Goal: Task Accomplishment & Management: Complete application form

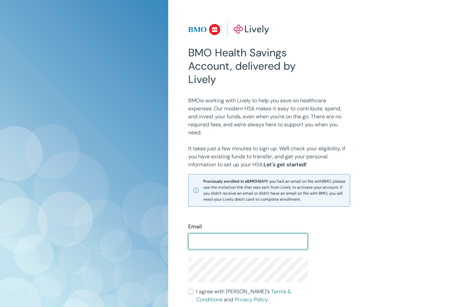
click at [209, 241] on input "Email" at bounding box center [247, 240] width 119 height 13
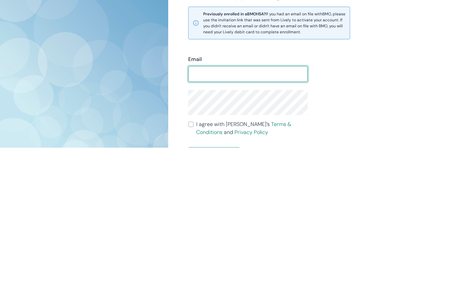
type input "[EMAIL_ADDRESS][DOMAIN_NAME]"
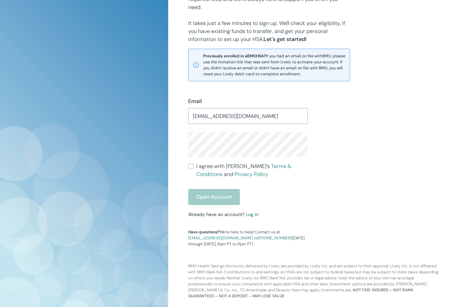
click at [213, 201] on div "Open Account" at bounding box center [247, 197] width 119 height 16
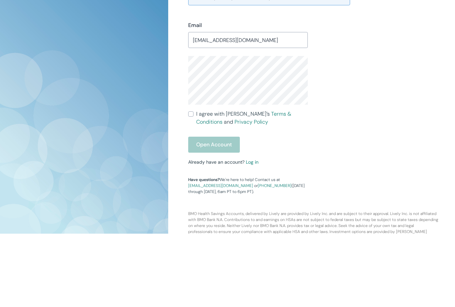
click at [192, 184] on input "I agree with Lively’s Terms & Conditions and Privacy Policy" at bounding box center [190, 186] width 5 height 5
checkbox input "true"
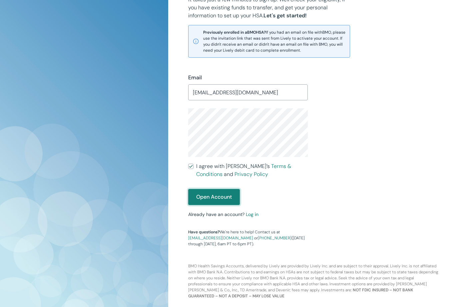
click at [212, 195] on button "Open Account" at bounding box center [214, 197] width 52 height 16
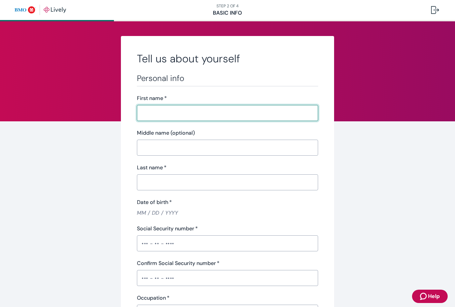
click at [172, 105] on div "​" at bounding box center [227, 113] width 181 height 16
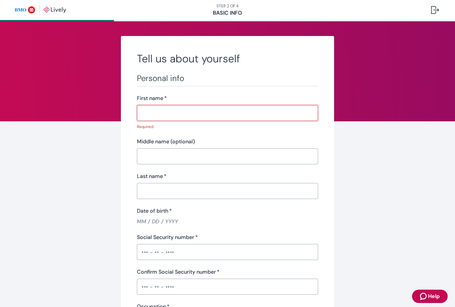
type input "[PERSON_NAME]"
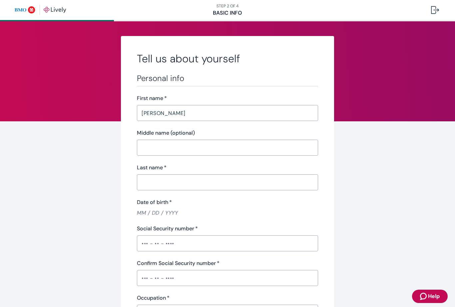
click at [172, 150] on input "Middle name (optional)" at bounding box center [227, 147] width 181 height 13
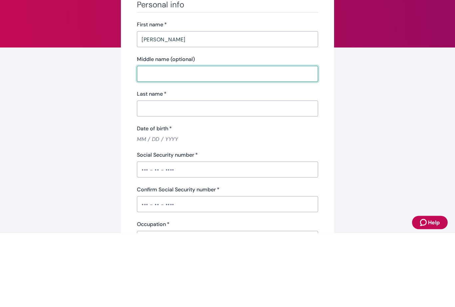
click at [177, 175] on input "Last name   *" at bounding box center [227, 181] width 181 height 13
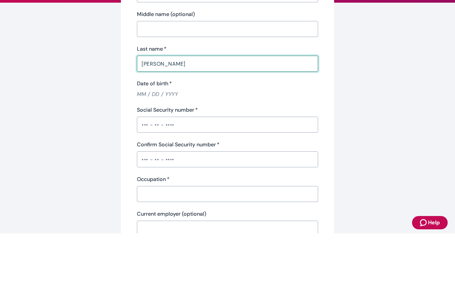
scroll to position [52, 0]
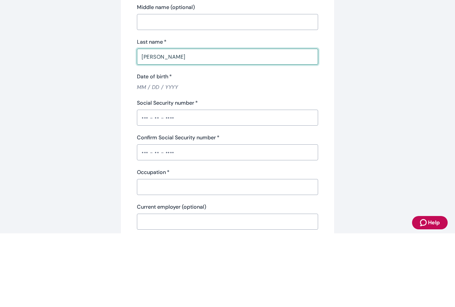
type input "[PERSON_NAME]"
click at [145, 157] on input "Date of birth   *" at bounding box center [227, 161] width 181 height 8
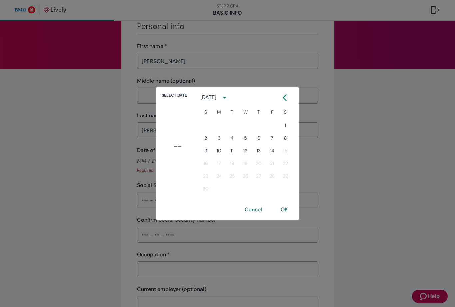
click at [204, 152] on button "9" at bounding box center [205, 151] width 12 height 12
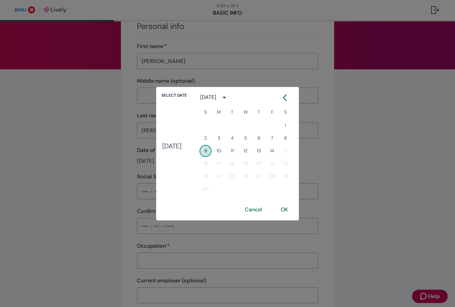
click at [291, 125] on button "1" at bounding box center [285, 125] width 12 height 12
click at [291, 99] on button "Previous month" at bounding box center [285, 98] width 12 height 12
click at [0, 0] on icon "Calendar right arrow" at bounding box center [0, 0] width 0 height 0
click at [288, 101] on icon "Calendar left arrow" at bounding box center [284, 97] width 7 height 7
click at [289, 101] on button "Next month" at bounding box center [289, 98] width 12 height 12
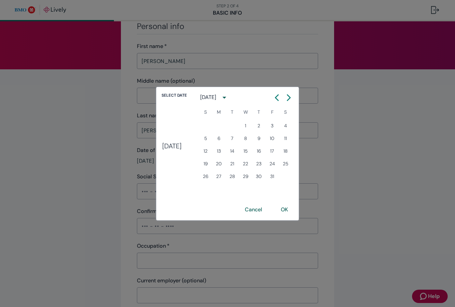
click at [280, 100] on icon "Calendar left arrow" at bounding box center [276, 97] width 7 height 7
click at [288, 100] on button "Next month" at bounding box center [289, 98] width 12 height 12
click at [288, 98] on icon "Calendar left arrow" at bounding box center [284, 97] width 7 height 7
click at [0, 0] on icon "Calendar right arrow" at bounding box center [0, 0] width 0 height 0
click at [288, 96] on icon "Calendar left arrow" at bounding box center [284, 97] width 7 height 7
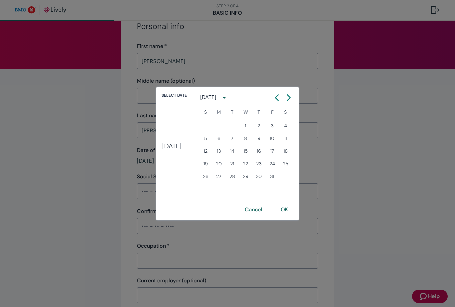
click at [290, 96] on icon "Calendar right arrow" at bounding box center [288, 97] width 7 height 7
click at [291, 93] on button "Previous month" at bounding box center [285, 98] width 12 height 12
click at [0, 0] on button "Next month" at bounding box center [0, 0] width 0 height 0
click at [291, 93] on button "Previous month" at bounding box center [285, 98] width 12 height 12
click at [293, 93] on button "Next month" at bounding box center [289, 98] width 12 height 12
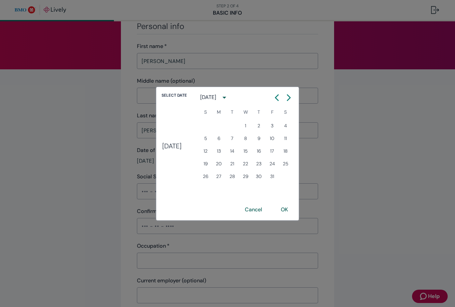
click at [283, 93] on button "Previous month" at bounding box center [277, 98] width 12 height 12
click at [293, 93] on button "Next month" at bounding box center [289, 98] width 12 height 12
click at [294, 93] on div at bounding box center [291, 98] width 8 height 12
click at [291, 93] on button "Previous month" at bounding box center [285, 98] width 12 height 12
click at [292, 93] on button "Next month" at bounding box center [289, 98] width 12 height 12
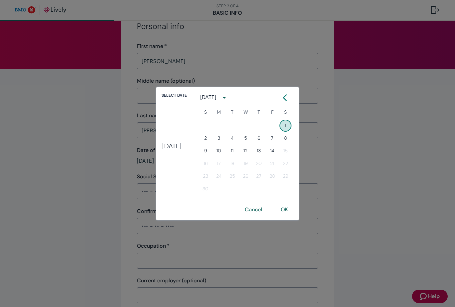
click at [295, 208] on button "OK" at bounding box center [284, 209] width 23 height 16
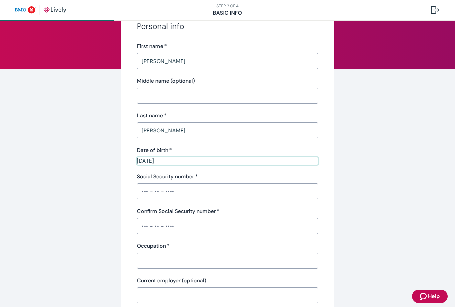
click at [175, 163] on input "09 / 01 / 2007" at bounding box center [227, 161] width 181 height 8
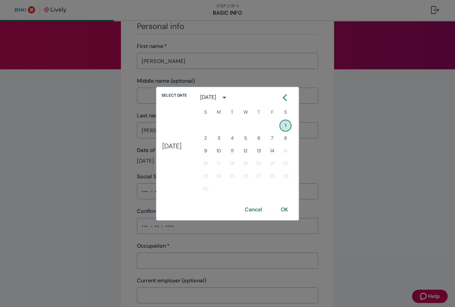
click at [261, 212] on button "Cancel" at bounding box center [253, 209] width 33 height 16
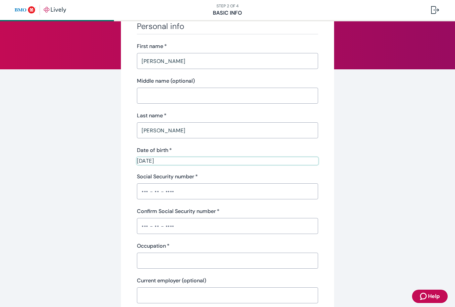
click at [160, 153] on label "Date of birth   *" at bounding box center [154, 150] width 35 height 8
click at [160, 157] on input "09 / 01 / 2007" at bounding box center [227, 161] width 181 height 8
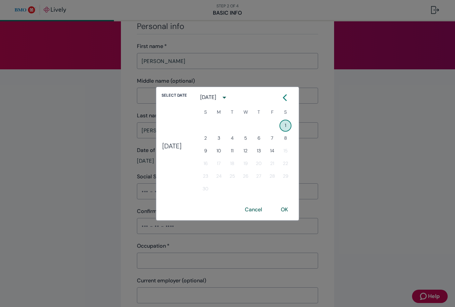
click at [263, 201] on button "Cancel" at bounding box center [253, 209] width 33 height 16
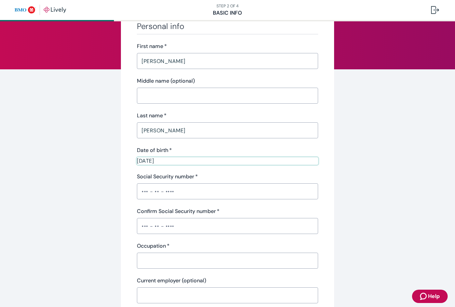
click at [172, 164] on input "09 / 01 / 2007" at bounding box center [227, 161] width 181 height 8
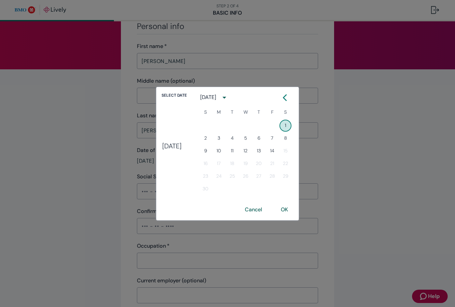
click at [167, 92] on div "Select date Sat, Sep 1" at bounding box center [174, 143] width 36 height 112
click at [288, 98] on icon "Calendar left arrow" at bounding box center [284, 97] width 7 height 7
click at [292, 98] on icon "Calendar right arrow" at bounding box center [288, 97] width 7 height 7
click at [288, 96] on icon "Calendar left arrow" at bounding box center [284, 97] width 7 height 7
click at [229, 101] on icon "calendar view is open, switch to year view" at bounding box center [224, 97] width 9 height 9
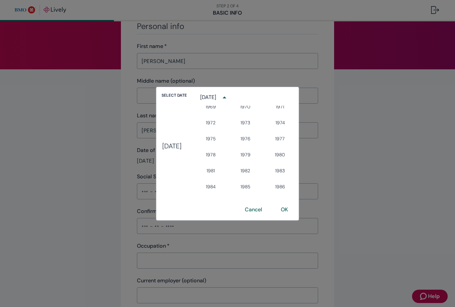
scroll to position [358, 0]
click at [281, 124] on button "1974" at bounding box center [280, 123] width 24 height 12
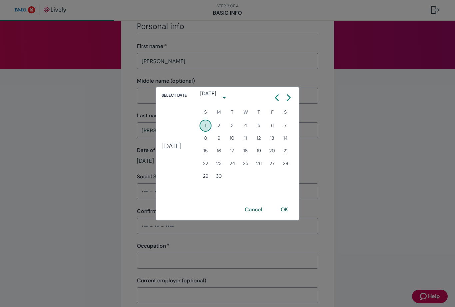
type input "09 / 01 / 1974"
click at [296, 214] on button "OK" at bounding box center [284, 209] width 23 height 16
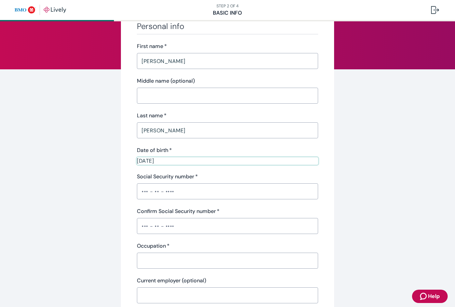
click at [176, 192] on input "Social Security number   *" at bounding box center [227, 190] width 181 height 13
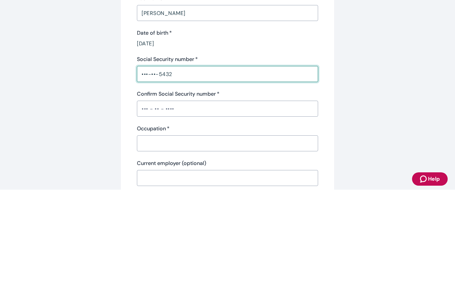
type input "•••-••-5432"
click at [190, 219] on input "Confirm Social Security number   *" at bounding box center [227, 225] width 181 height 13
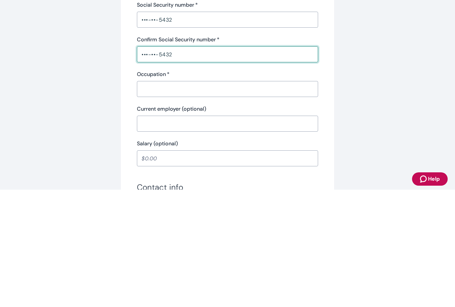
scroll to position [106, 0]
type input "•••-••-5432"
click at [195, 199] on input "Occupation   *" at bounding box center [227, 205] width 181 height 13
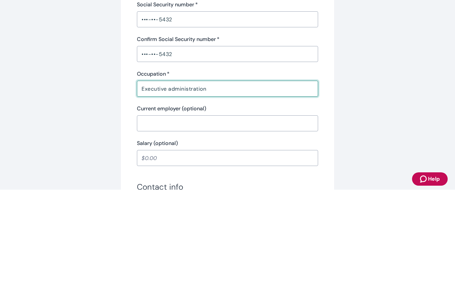
type input "Executive administration"
click at [200, 234] on input "Current employer (optional)" at bounding box center [227, 240] width 181 height 13
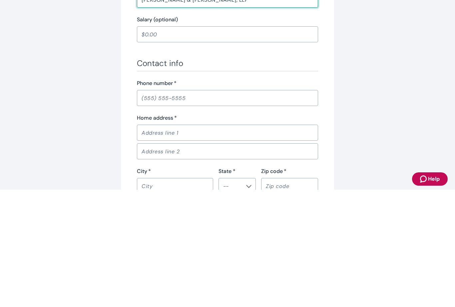
scroll to position [230, 0]
type input "McCabe & Totah, LLP"
click at [197, 144] on input "Salary (optional)" at bounding box center [227, 150] width 181 height 13
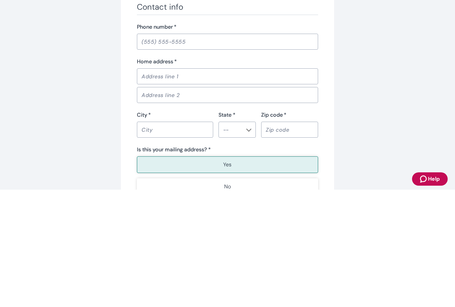
scroll to position [290, 0]
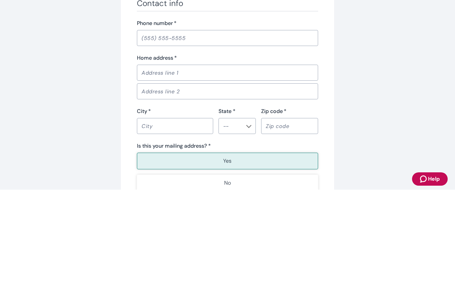
click at [213, 148] on input "Phone number   *" at bounding box center [227, 154] width 181 height 13
type input "90,000.00"
type input "(408) 642-7227"
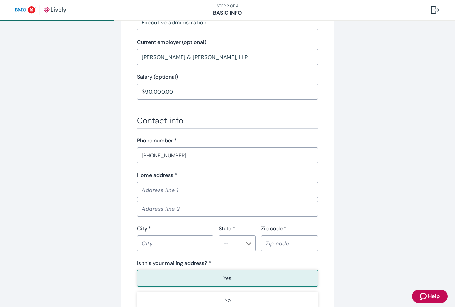
click at [205, 188] on input "Home address   *" at bounding box center [227, 189] width 181 height 13
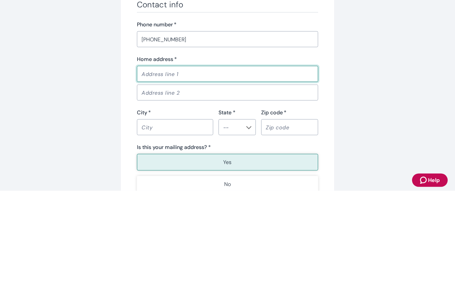
type input "4674 Park Arcadia DR"
type input "San Jose"
type input "CA"
type input "95136"
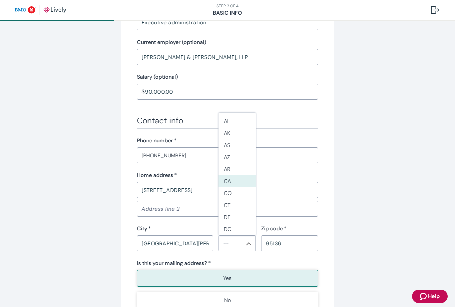
click at [233, 175] on li "CA" at bounding box center [236, 181] width 37 height 12
type input "CA"
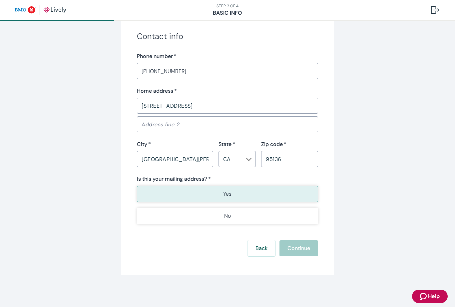
scroll to position [374, 0]
click at [235, 193] on button "Yes" at bounding box center [227, 193] width 181 height 17
click at [234, 193] on button "Yes" at bounding box center [227, 193] width 181 height 17
click at [305, 247] on div "Back Continue" at bounding box center [227, 248] width 181 height 16
click at [246, 192] on button "Yes" at bounding box center [227, 193] width 181 height 17
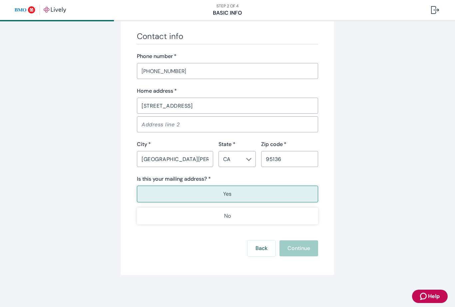
click at [246, 216] on button "No" at bounding box center [227, 215] width 181 height 17
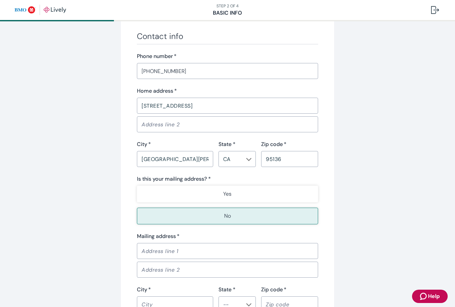
click at [264, 189] on button "Yes" at bounding box center [227, 193] width 181 height 17
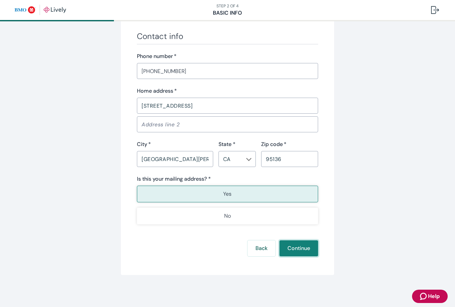
click at [304, 245] on button "Continue" at bounding box center [298, 248] width 39 height 16
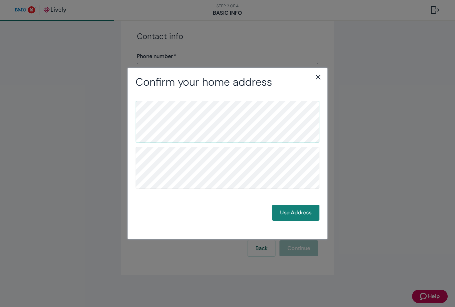
click at [290, 205] on button "Use Address" at bounding box center [295, 212] width 47 height 16
click at [290, 208] on button "Use Address" at bounding box center [295, 212] width 47 height 16
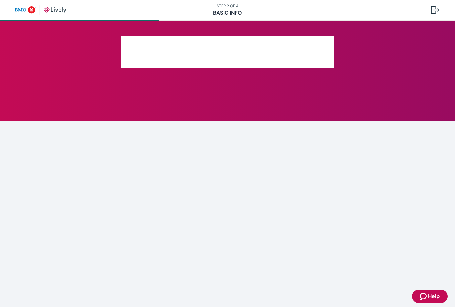
scroll to position [71, 0]
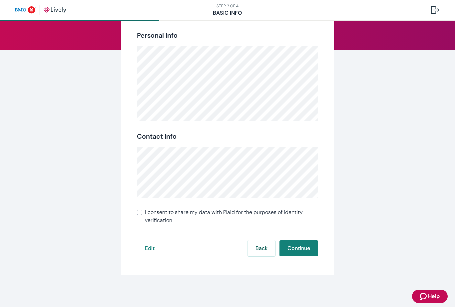
click at [139, 213] on input "I consent to share my data with Plaid for the purposes of identity verification" at bounding box center [139, 211] width 5 height 5
click at [137, 211] on input "I consent to share my data with Plaid for the purposes of identity verification" at bounding box center [139, 211] width 5 height 5
click at [293, 245] on button "Continue" at bounding box center [298, 248] width 39 height 16
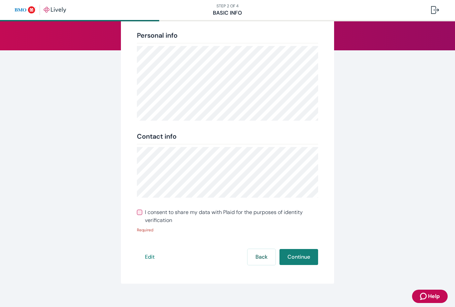
click at [139, 209] on input "I consent to share my data with Plaid for the purposes of identity verification" at bounding box center [139, 211] width 5 height 5
checkbox input "true"
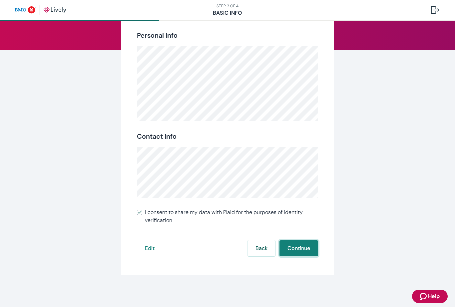
click at [305, 245] on button "Continue" at bounding box center [298, 248] width 39 height 16
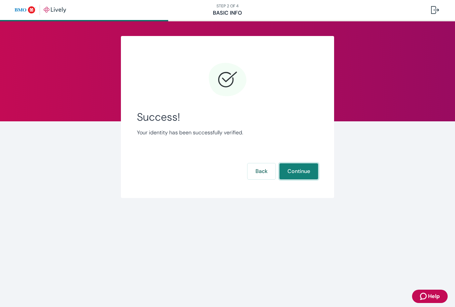
click at [298, 166] on button "Continue" at bounding box center [298, 171] width 39 height 16
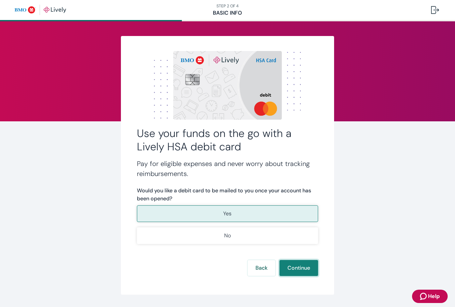
click at [299, 263] on button "Continue" at bounding box center [298, 268] width 39 height 16
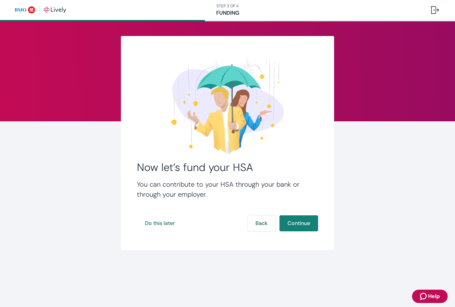
click at [288, 222] on button "Continue" at bounding box center [298, 223] width 39 height 16
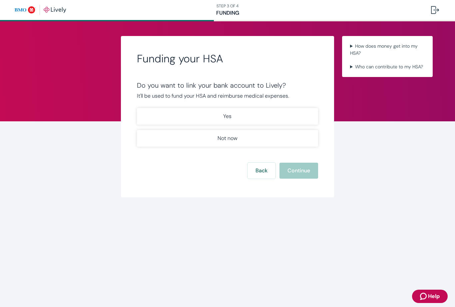
click at [243, 135] on button "Not now" at bounding box center [227, 138] width 181 height 17
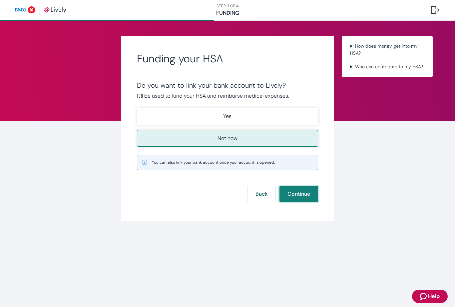
click at [296, 191] on button "Continue" at bounding box center [298, 194] width 39 height 16
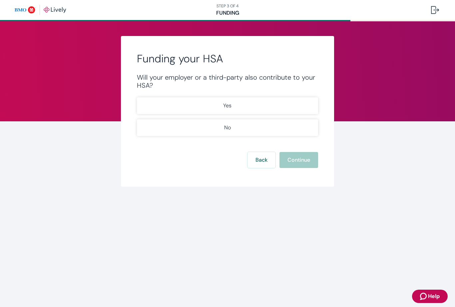
click at [240, 125] on button "No" at bounding box center [227, 127] width 181 height 17
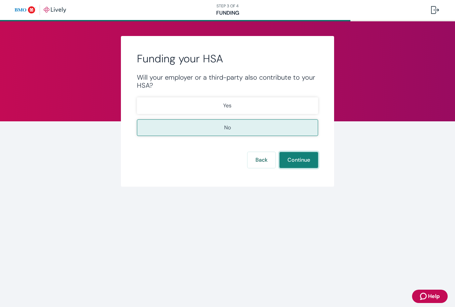
click at [308, 160] on button "Continue" at bounding box center [298, 160] width 39 height 16
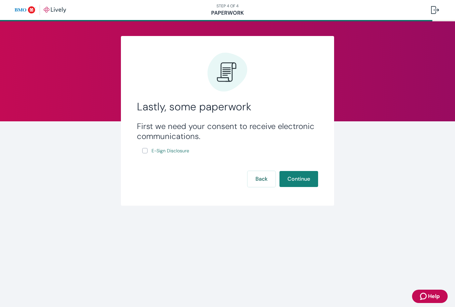
click at [146, 152] on input "E-Sign Disclosure" at bounding box center [144, 150] width 5 height 5
checkbox input "true"
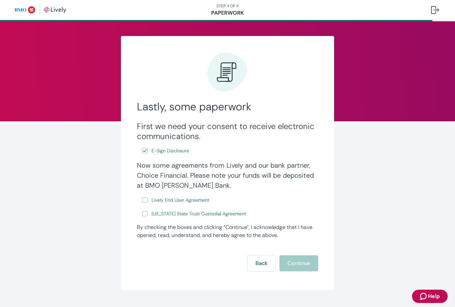
click at [150, 200] on link "Lively End User Agreement" at bounding box center [180, 200] width 60 height 8
click at [145, 197] on input "Lively End User Agreement" at bounding box center [144, 199] width 5 height 5
checkbox input "true"
click at [140, 210] on div "Now some agreements from Lively and our bank partner, Choice Financial. Please …" at bounding box center [227, 189] width 181 height 58
click at [299, 255] on div "Back Continue" at bounding box center [227, 263] width 181 height 16
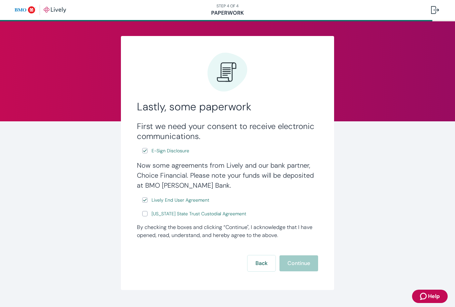
click at [142, 212] on input "Wyoming State Trust Custodial Agreement" at bounding box center [144, 213] width 5 height 5
checkbox input "true"
click at [298, 257] on button "Continue" at bounding box center [298, 263] width 39 height 16
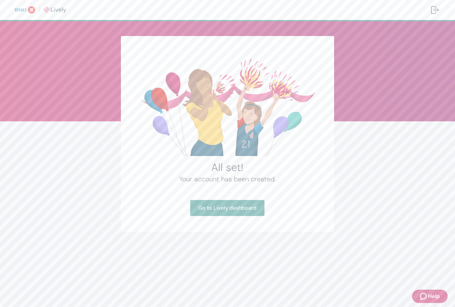
click at [229, 198] on div "Your account has been created. Go to Lively dashboard" at bounding box center [227, 195] width 181 height 42
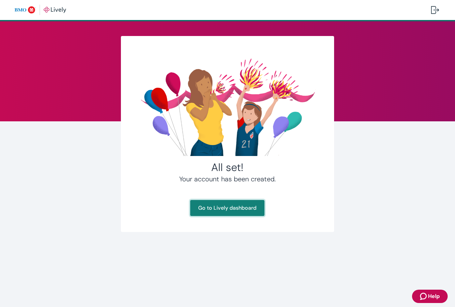
click at [214, 207] on link "Go to Lively dashboard" at bounding box center [227, 208] width 74 height 16
